Goal: Task Accomplishment & Management: Complete application form

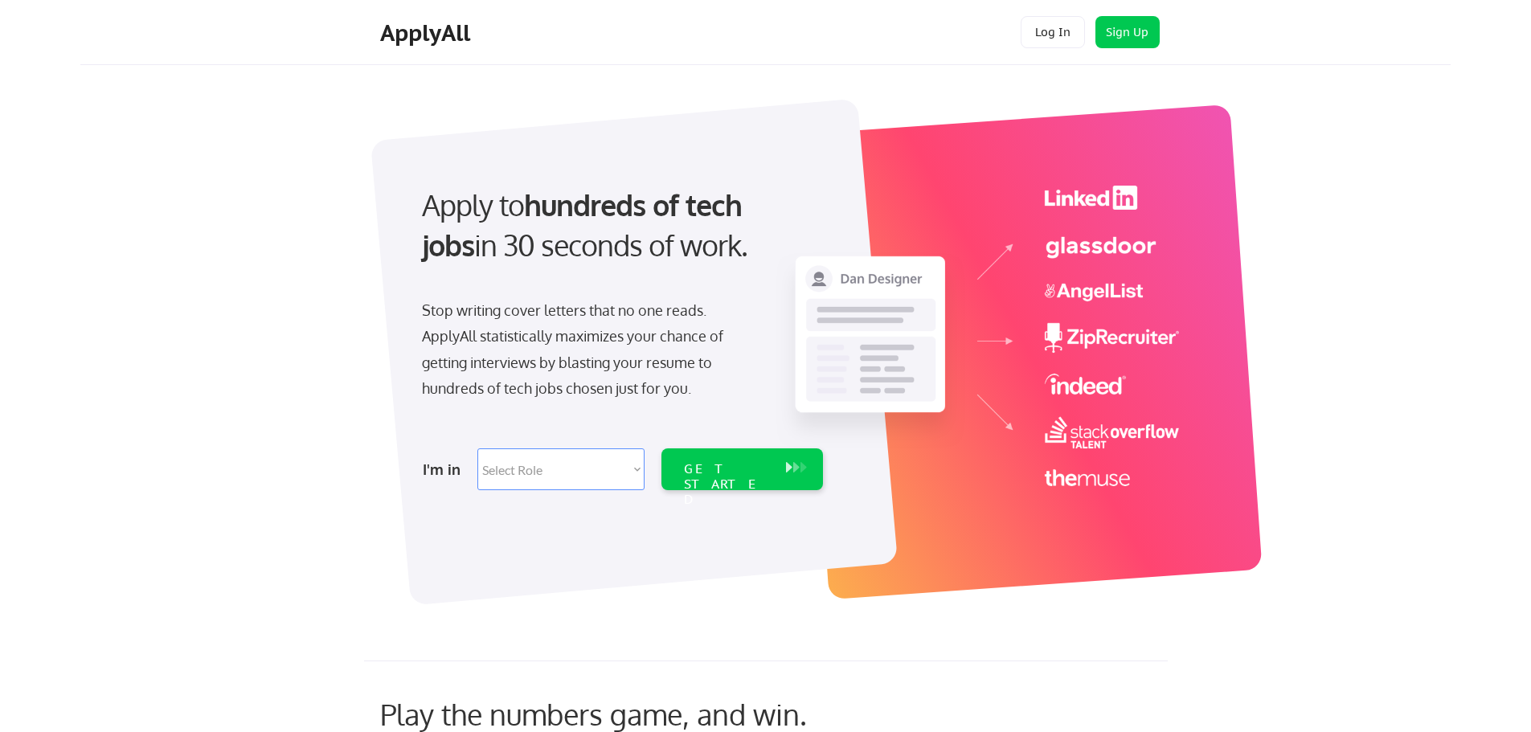
click at [539, 469] on select "Select Role Software Engineering Product Management Customer Success Sales UI/U…" at bounding box center [560, 469] width 167 height 42
select select ""tech_finance_biz_ops_cos""
click at [477, 448] on select "Select Role Software Engineering Product Management Customer Success Sales UI/U…" at bounding box center [560, 469] width 167 height 42
select select ""tech_finance_biz_ops_cos""
click at [719, 461] on div "GET STARTED" at bounding box center [727, 484] width 86 height 47
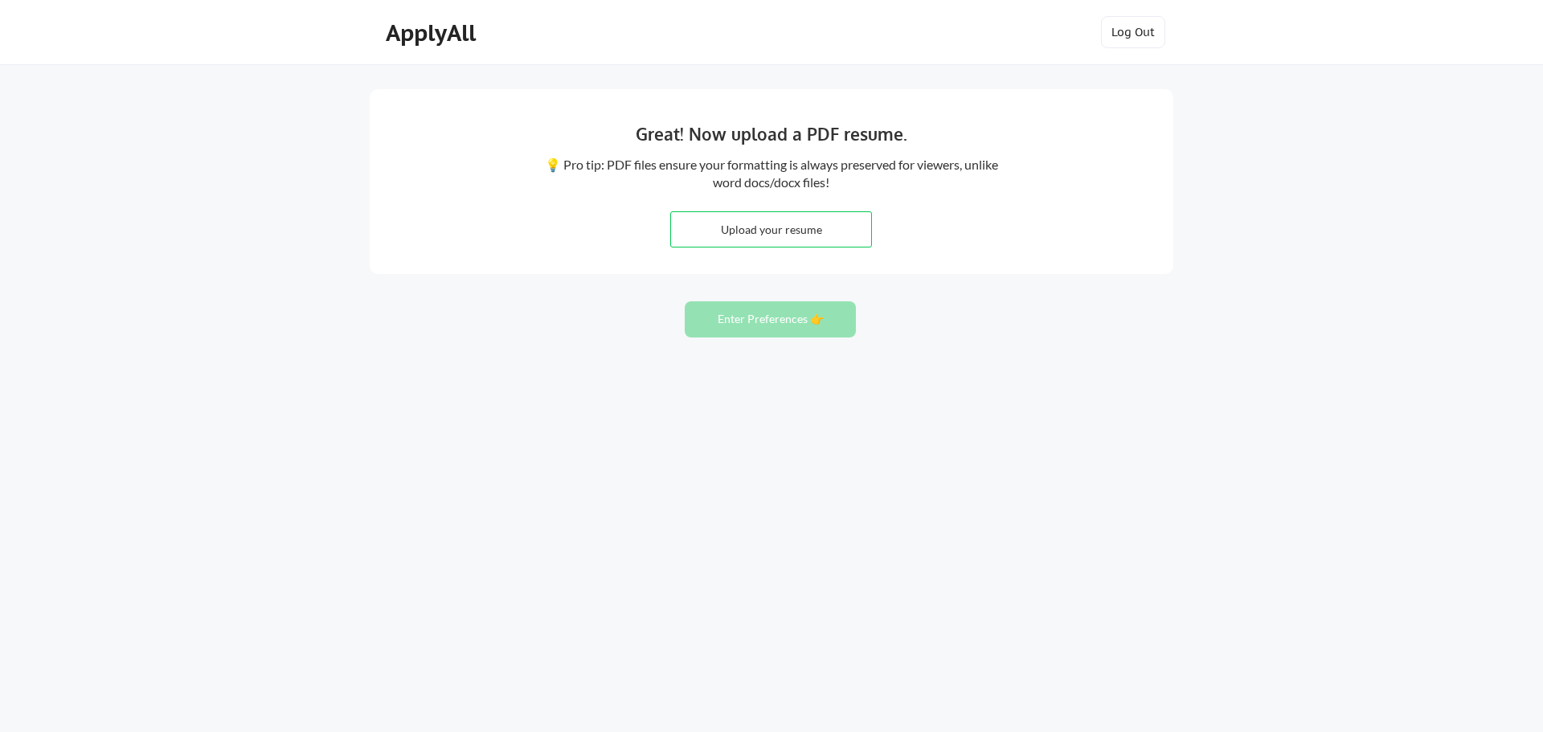
type input "C:\fakepath\[PERSON_NAME] - [DATE].pdf"
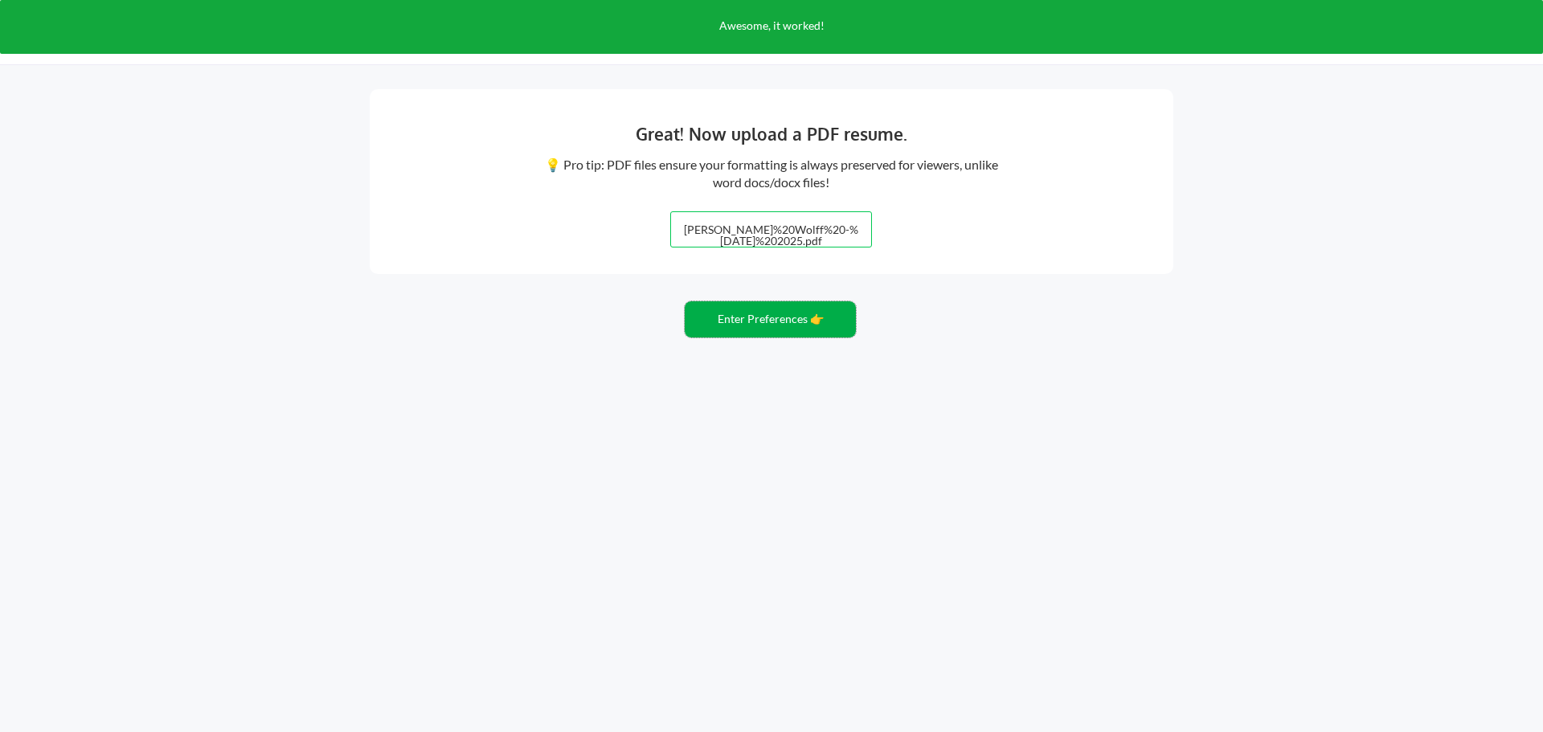
click at [746, 320] on button "Enter Preferences 👉" at bounding box center [770, 319] width 171 height 36
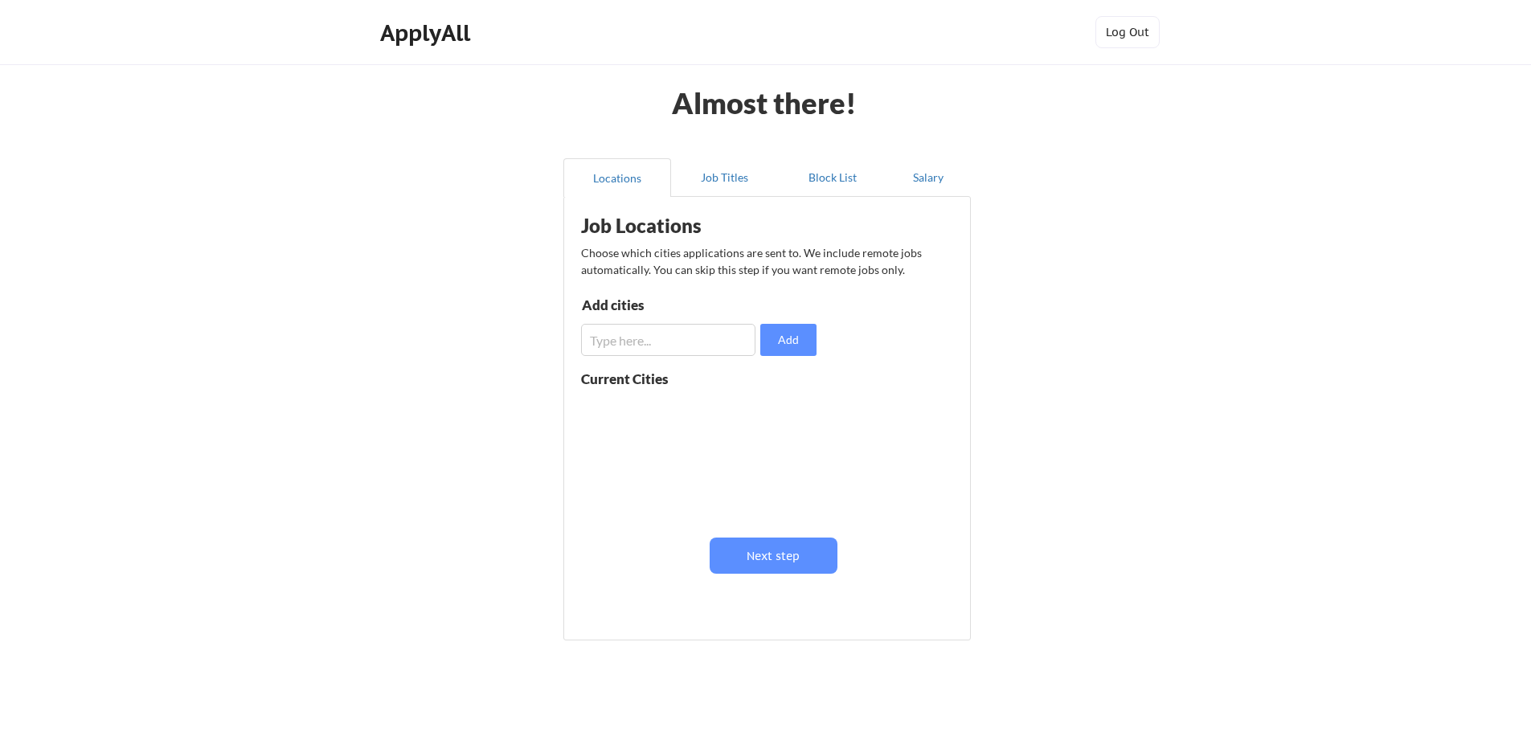
click at [679, 340] on input "input" at bounding box center [668, 340] width 174 height 32
type input "[GEOGRAPHIC_DATA]"
click at [796, 343] on button "Add" at bounding box center [788, 340] width 56 height 32
click at [649, 337] on input "input" at bounding box center [668, 340] width 174 height 32
type input "Addison"
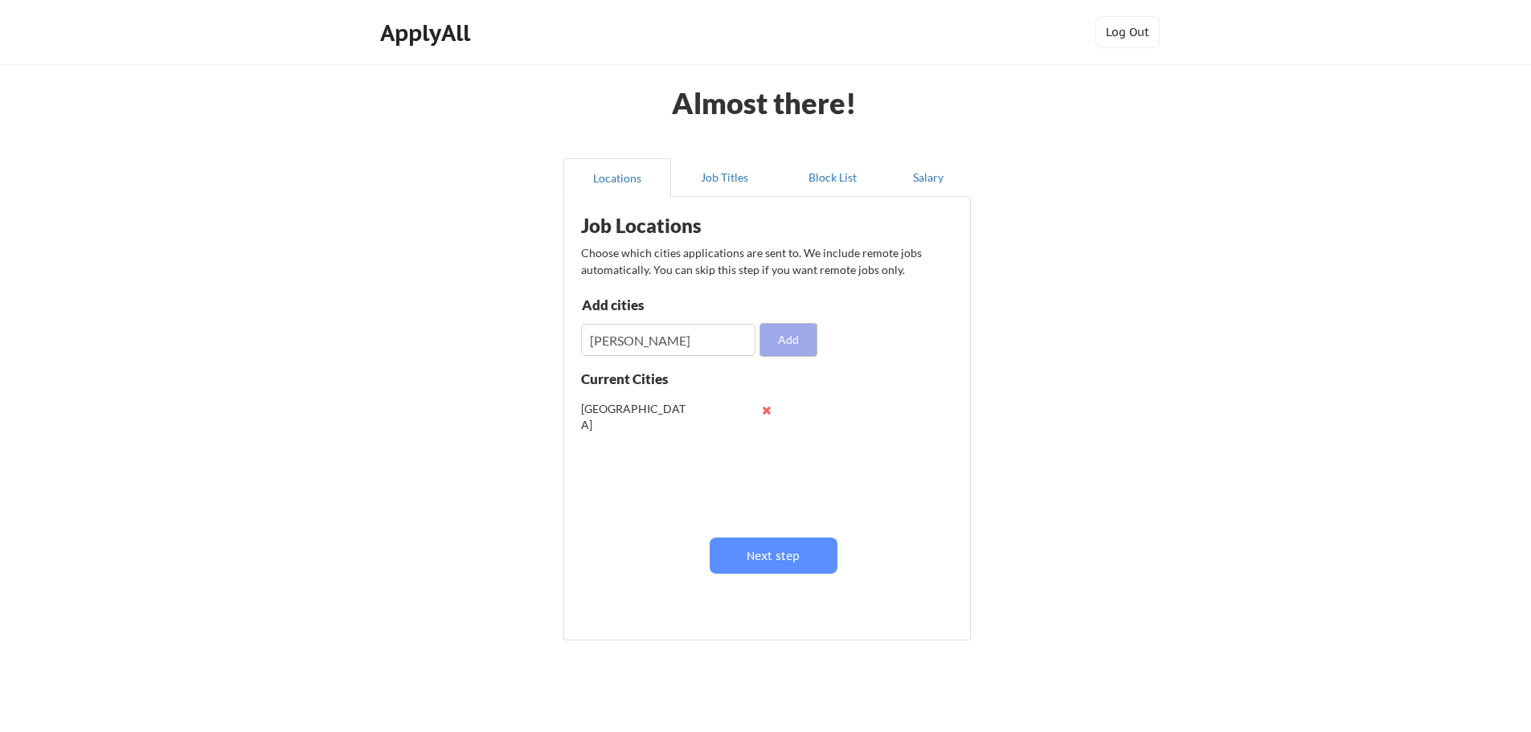
click at [779, 350] on button "Add" at bounding box center [788, 340] width 56 height 32
click at [648, 353] on input "input" at bounding box center [668, 340] width 174 height 32
type input "Farmers Branch"
drag, startPoint x: 806, startPoint y: 338, endPoint x: 717, endPoint y: 341, distance: 89.2
click at [805, 338] on button "Add" at bounding box center [788, 340] width 56 height 32
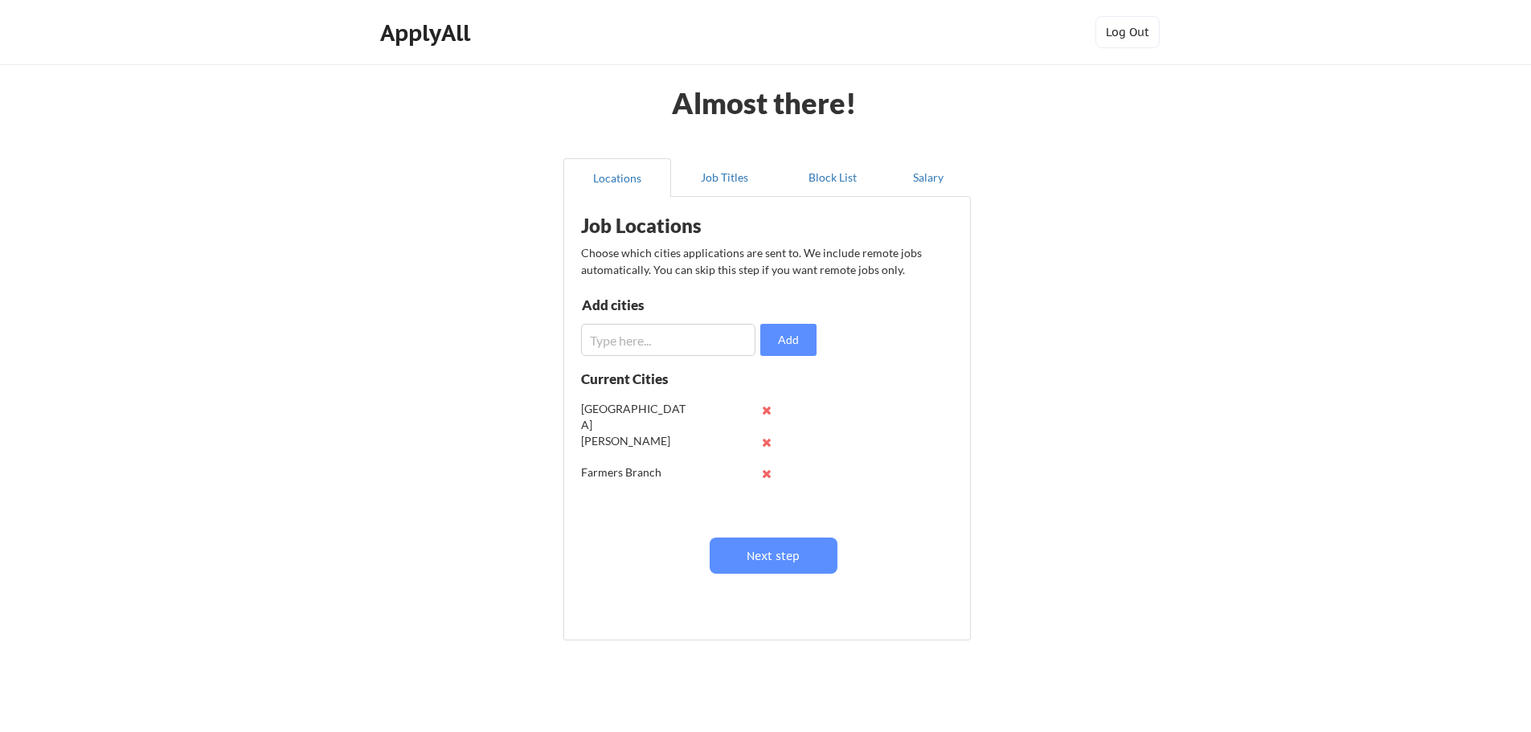
click at [606, 346] on input "input" at bounding box center [668, 340] width 174 height 32
type input "Richardson"
click at [775, 335] on button "Add" at bounding box center [788, 340] width 56 height 32
click at [772, 558] on button "Next step" at bounding box center [773, 556] width 128 height 36
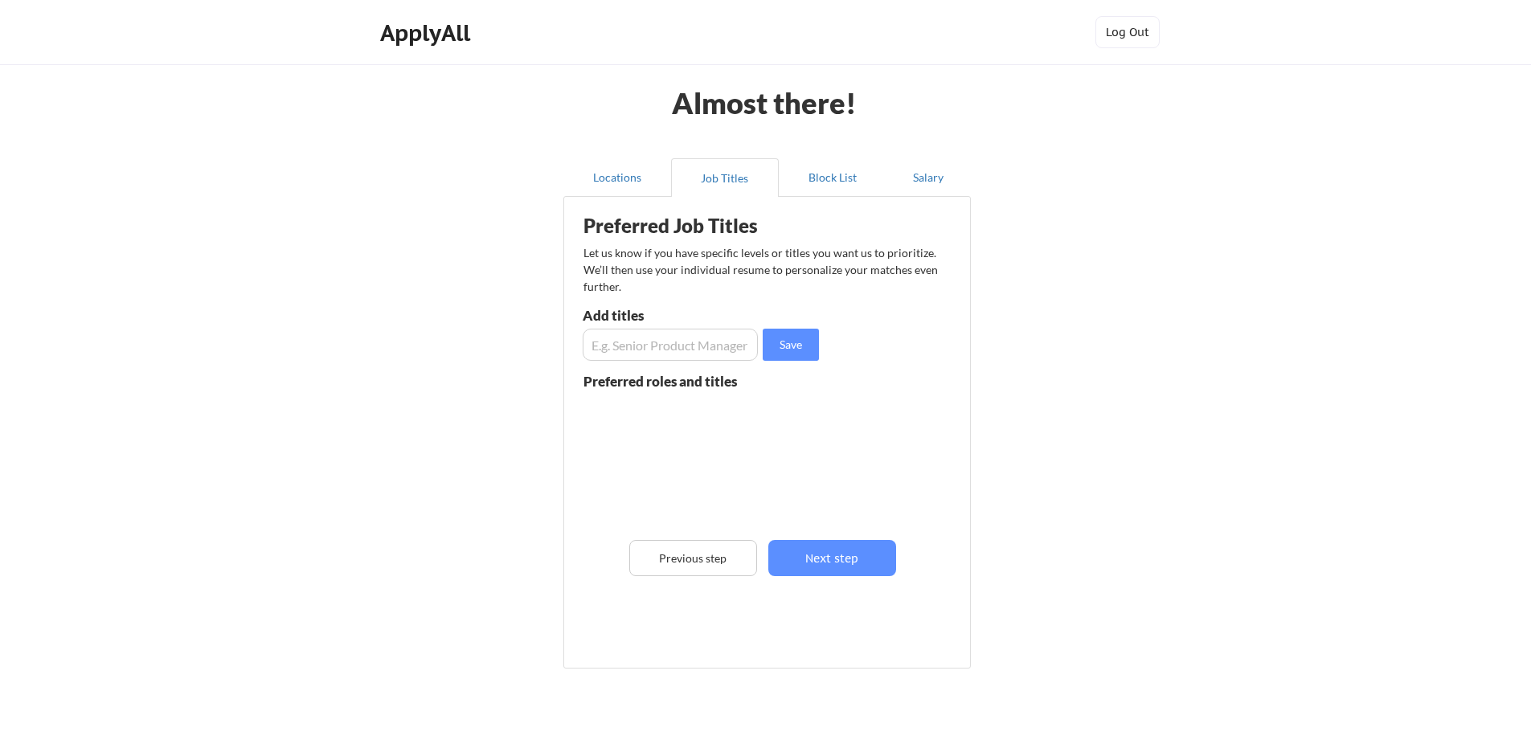
click at [671, 364] on div "Preferred Job Titles Let us know if you have specific levels or titles you want…" at bounding box center [770, 429] width 396 height 448
click at [672, 354] on input "input" at bounding box center [670, 345] width 175 height 32
type input "Chief Operating Officer"
click at [777, 337] on button "Save" at bounding box center [791, 345] width 56 height 32
click at [718, 347] on input "input" at bounding box center [670, 345] width 175 height 32
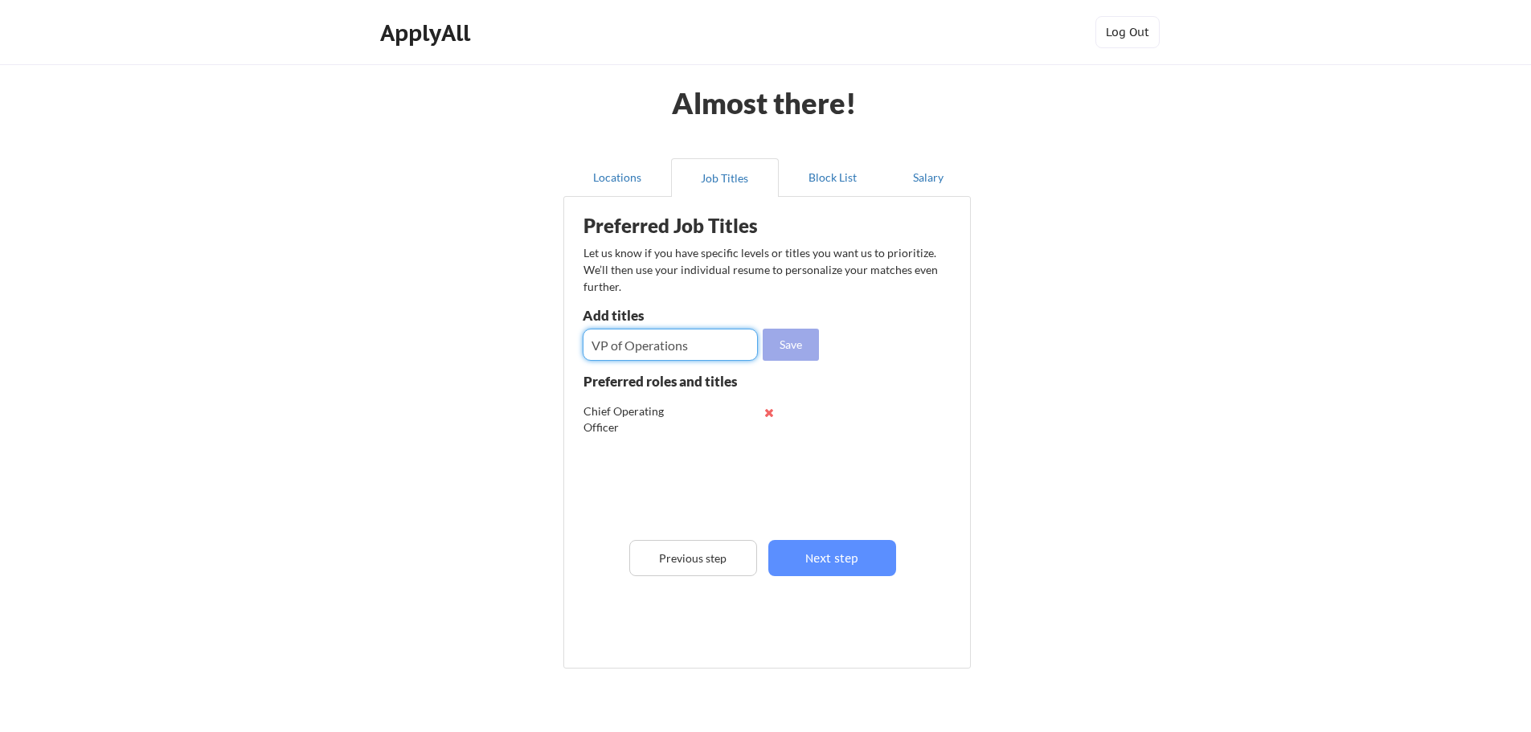
type input "VP of Operations"
click at [803, 342] on button "Save" at bounding box center [791, 345] width 56 height 32
click at [643, 342] on input "input" at bounding box center [670, 345] width 175 height 32
type input "Director of Operations"
click at [798, 337] on button "Save" at bounding box center [791, 345] width 56 height 32
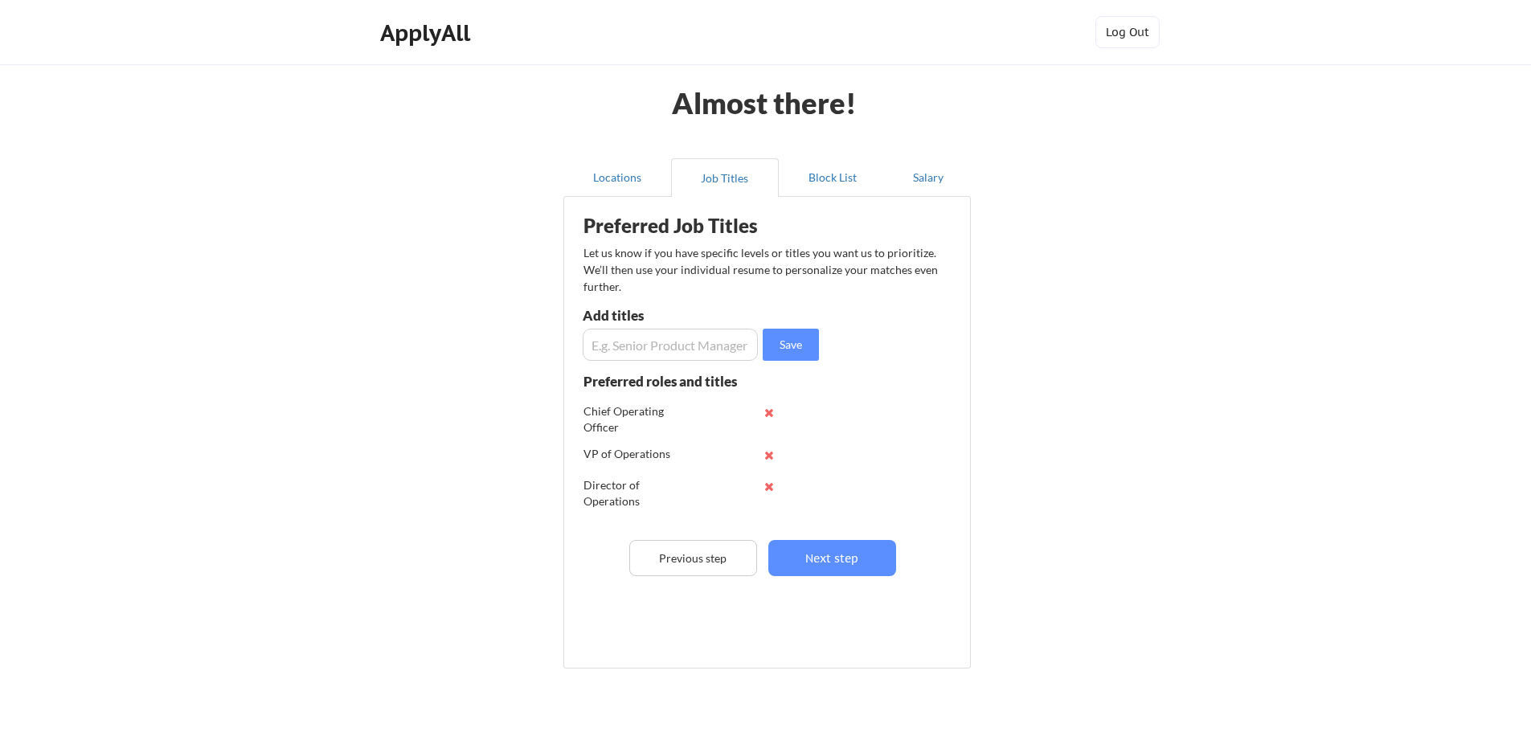
click at [704, 346] on input "input" at bounding box center [670, 345] width 175 height 32
click at [837, 549] on button "Next step" at bounding box center [832, 558] width 128 height 36
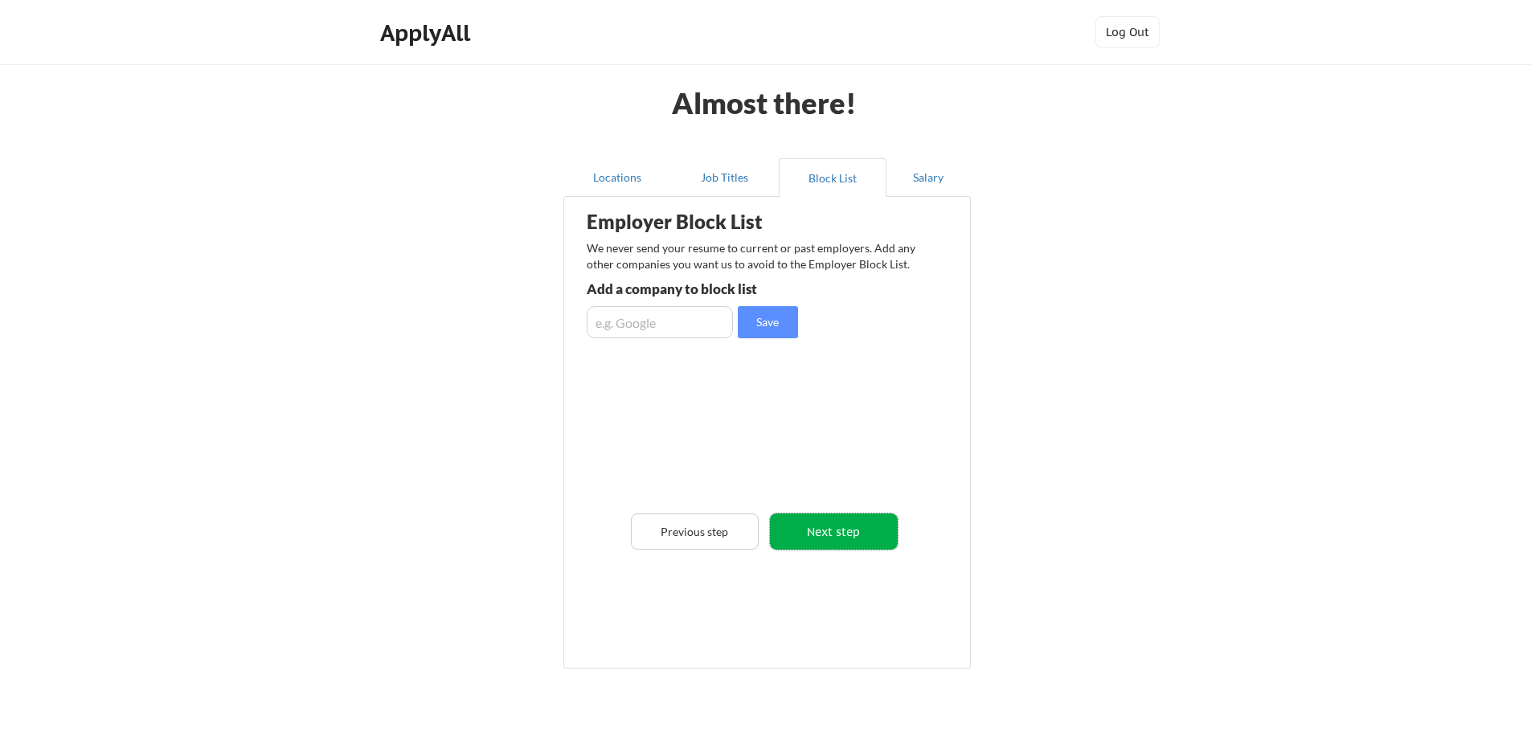
click at [850, 537] on button "Next step" at bounding box center [834, 531] width 128 height 36
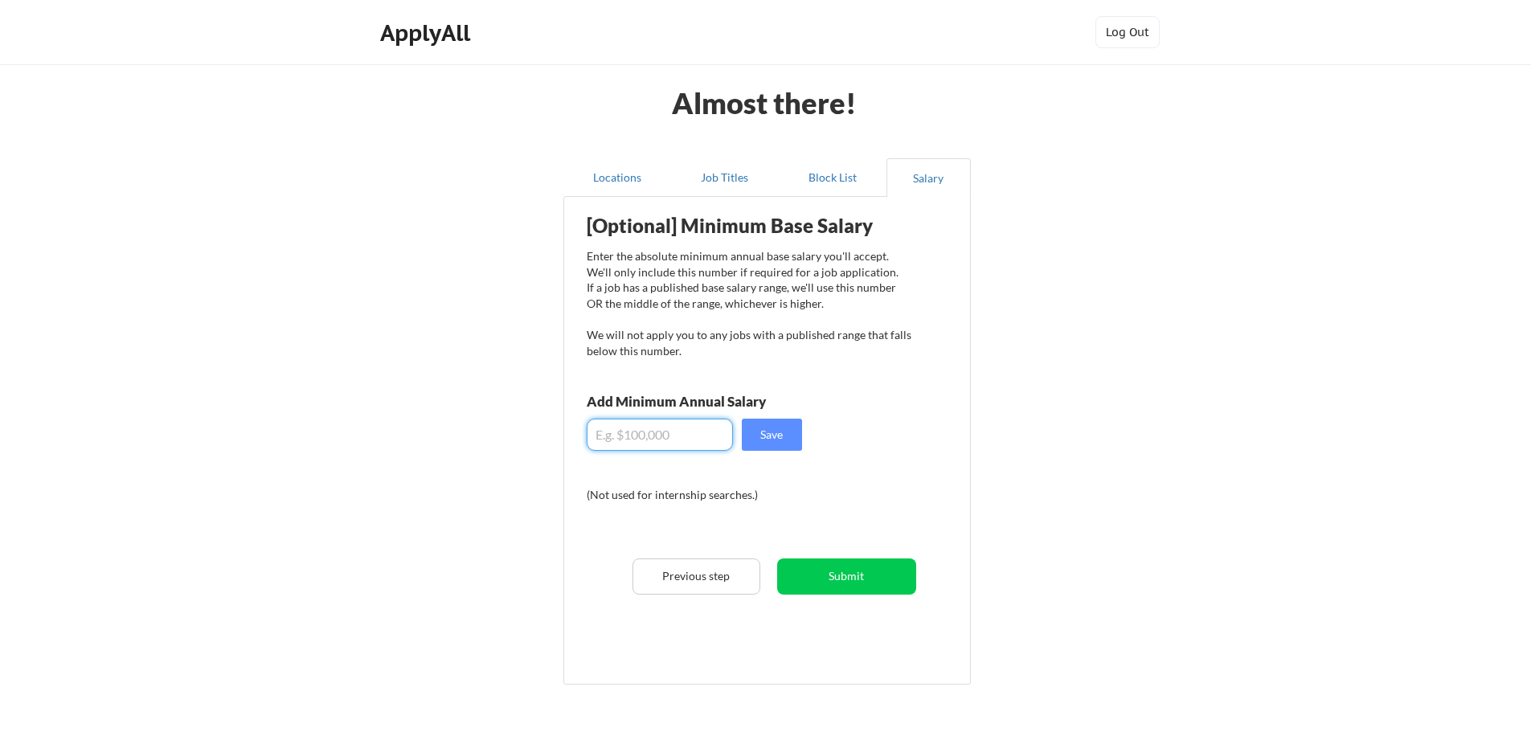
click at [621, 427] on input "input" at bounding box center [660, 435] width 146 height 32
type input "$185,000"
click at [793, 441] on button "Save" at bounding box center [772, 435] width 60 height 32
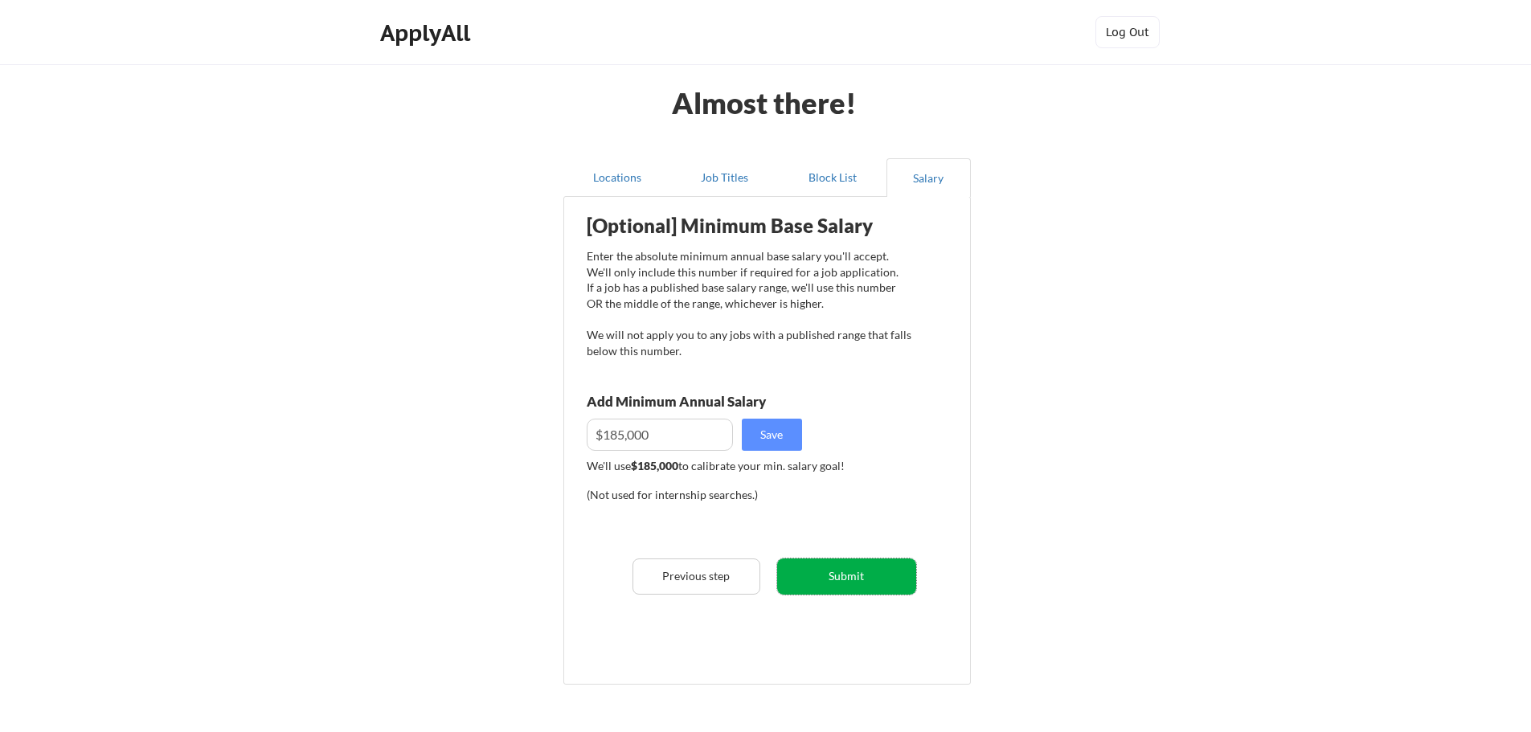
click at [847, 585] on button "Submit" at bounding box center [846, 576] width 139 height 36
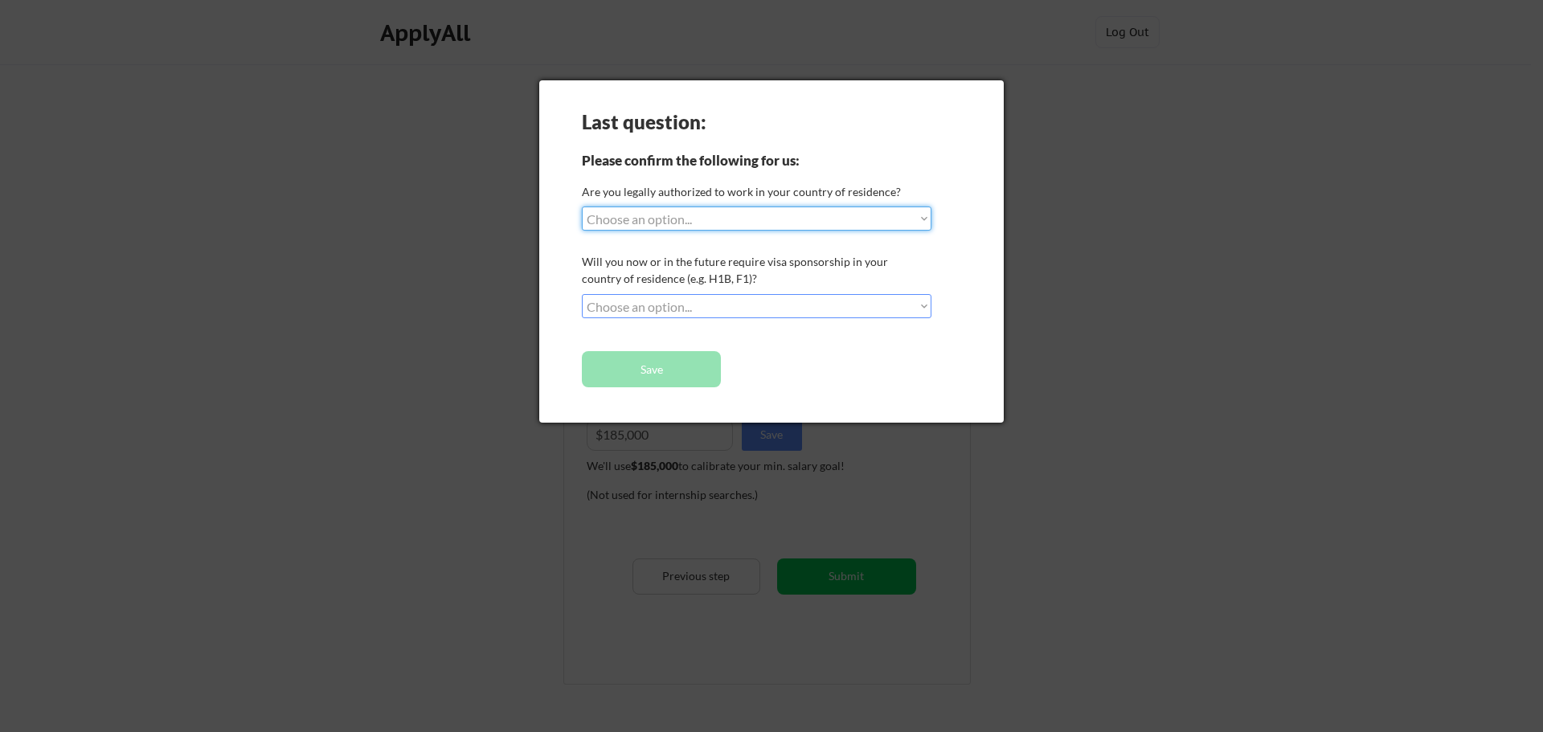
click at [726, 211] on select "Choose an option... Yes, I am a US Citizen Yes, I am a Canadian Citizen Yes, I …" at bounding box center [757, 218] width 350 height 24
select select ""yes__i_am_a_us_citizen""
click at [582, 206] on select "Choose an option... Yes, I am a US Citizen Yes, I am a Canadian Citizen Yes, I …" at bounding box center [757, 218] width 350 height 24
click at [722, 303] on select "Choose an option... No, I will not need sponsorship Yes, I will need sponsorship" at bounding box center [757, 306] width 350 height 24
select select ""no__i_will_not_need_sponsorship""
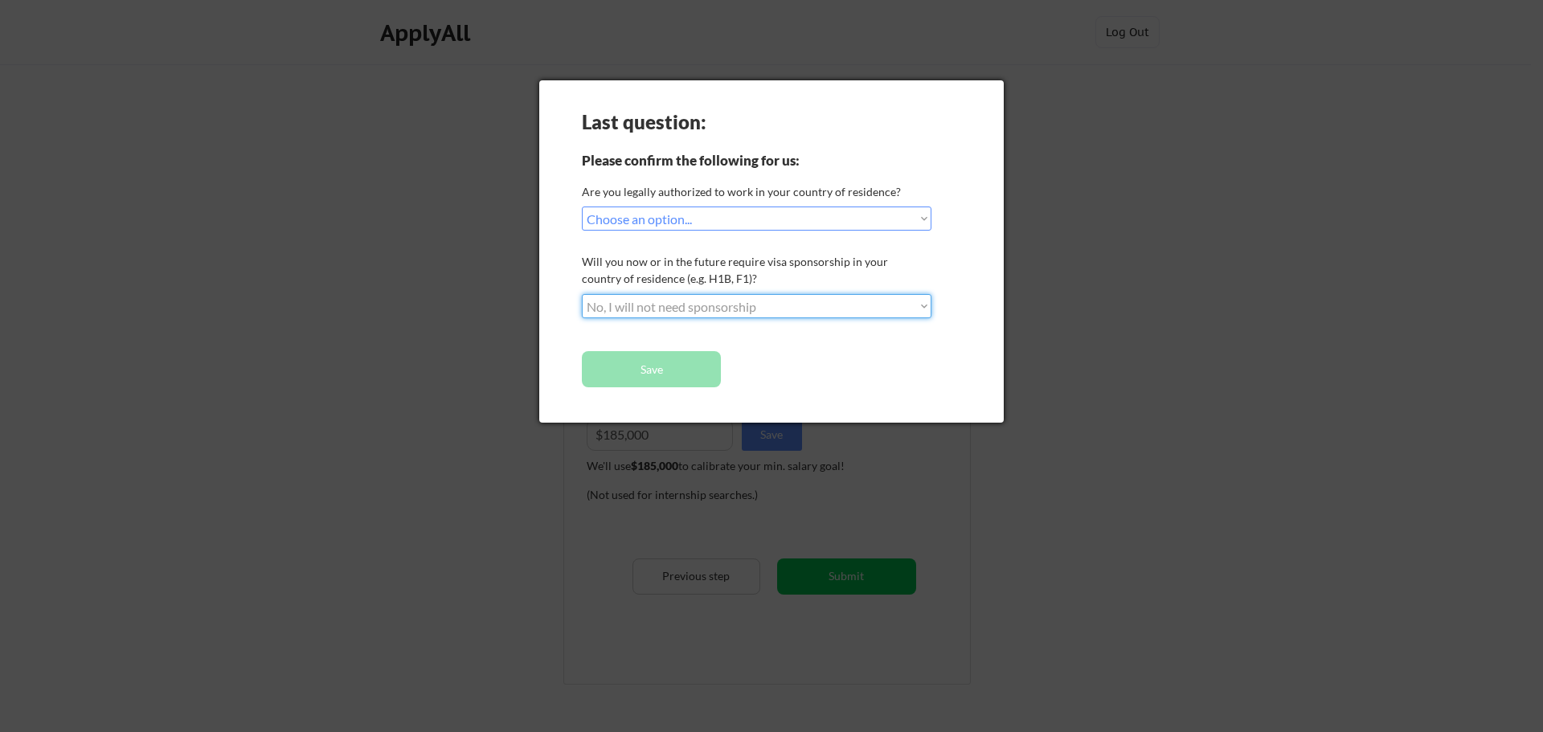
click at [582, 294] on select "Choose an option... No, I will not need sponsorship Yes, I will need sponsorship" at bounding box center [757, 306] width 350 height 24
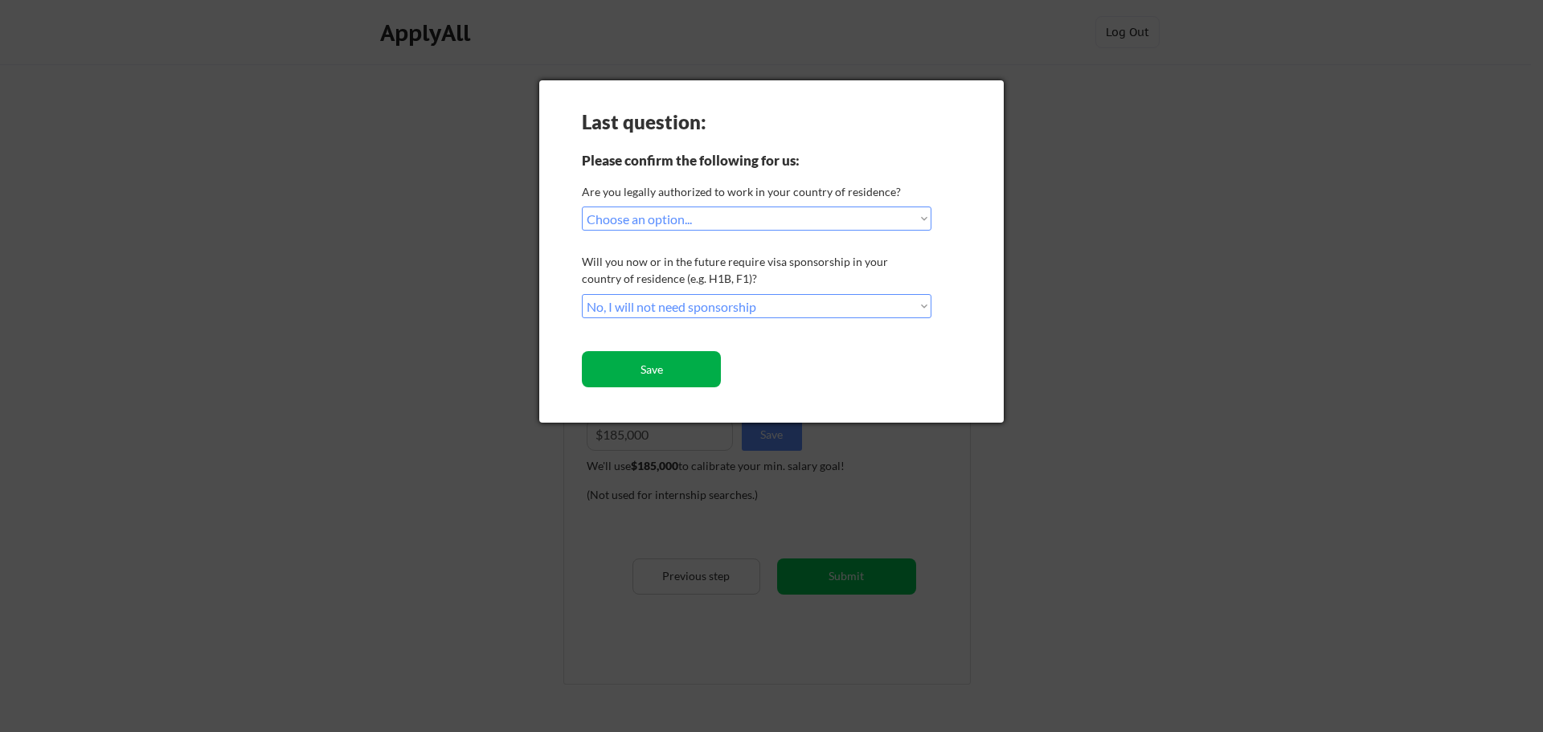
click at [684, 373] on button "Save" at bounding box center [651, 369] width 139 height 36
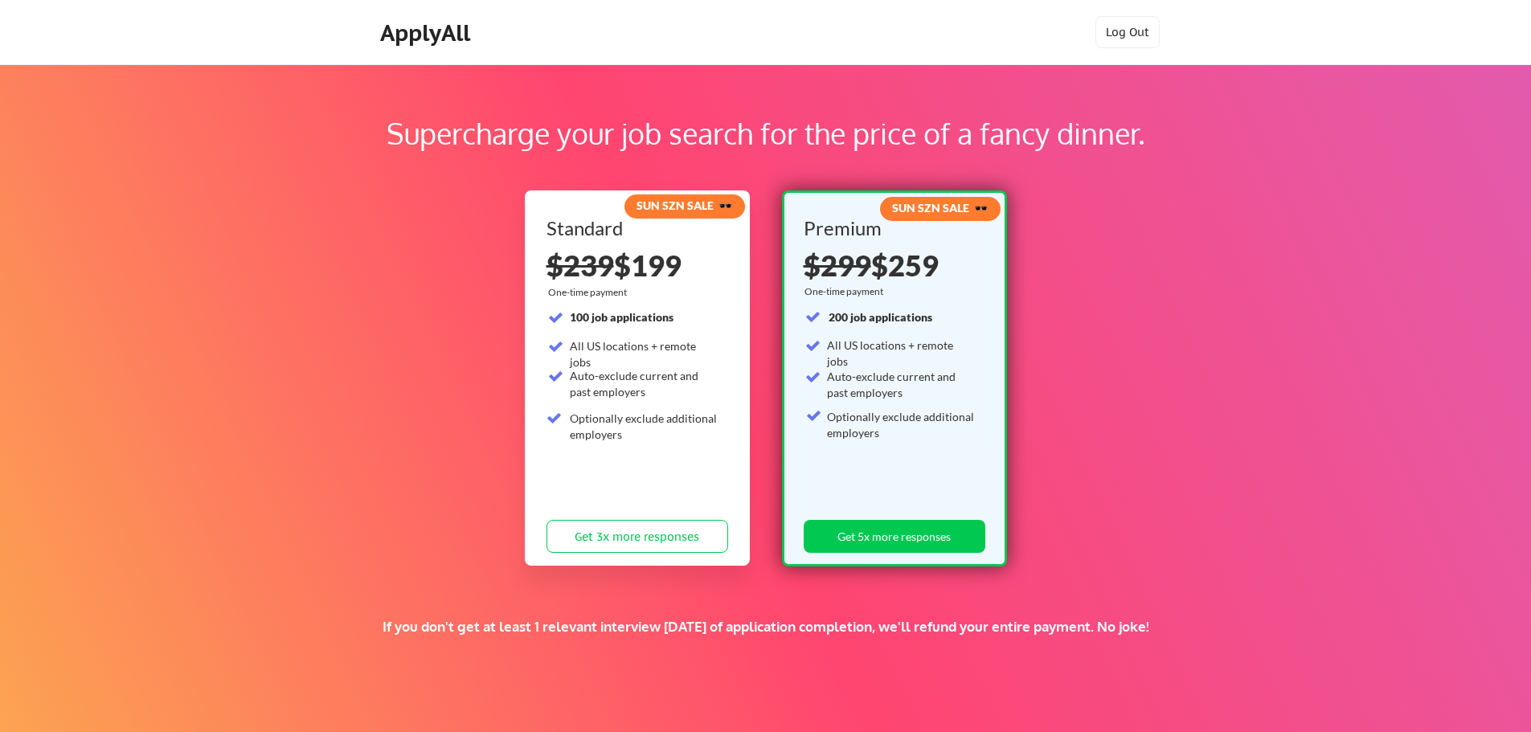
scroll to position [80, 0]
